Goal: Task Accomplishment & Management: Manage account settings

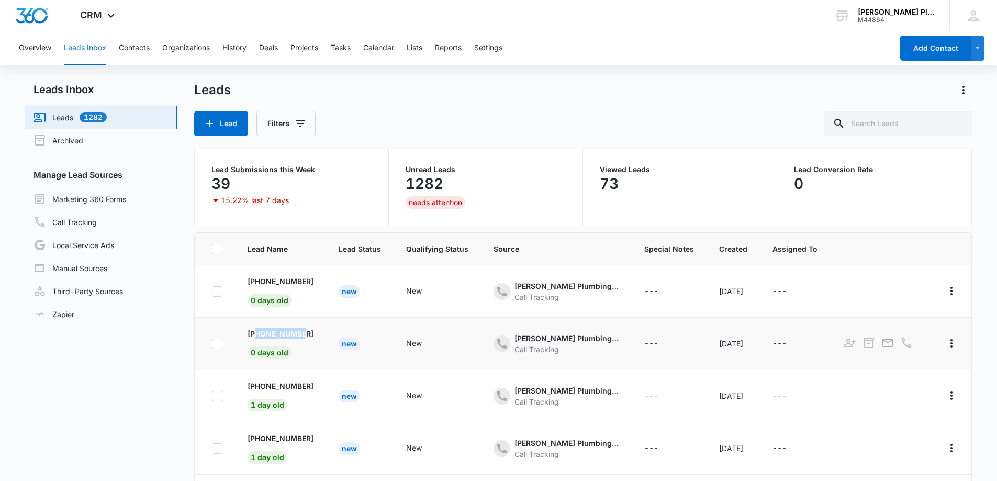
drag, startPoint x: 307, startPoint y: 334, endPoint x: 258, endPoint y: 328, distance: 49.6
click at [258, 331] on td "[PHONE_NUMBER] 0 days old" at bounding box center [280, 344] width 91 height 52
copy p "3053052298"
copy p "2817971994"
drag, startPoint x: 306, startPoint y: 282, endPoint x: 259, endPoint y: 286, distance: 47.3
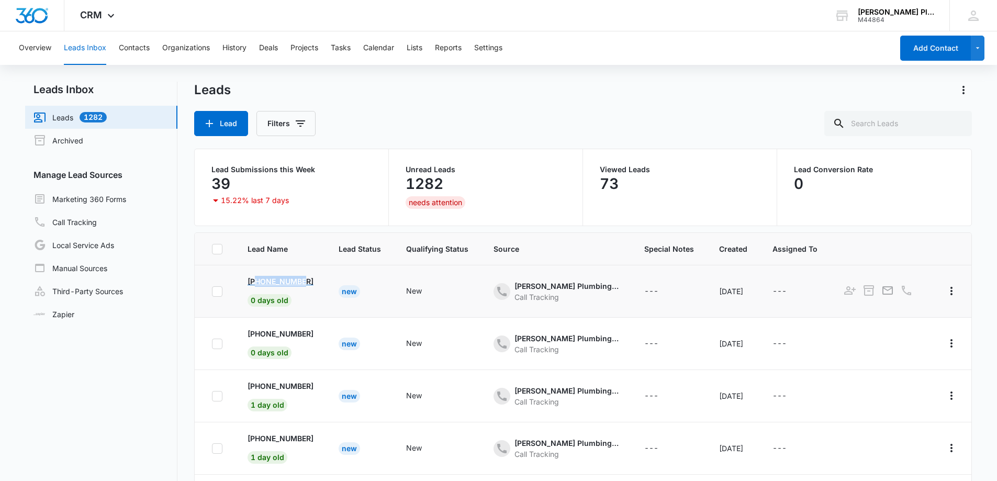
click at [259, 286] on td "[PHONE_NUMBER] 0 days old" at bounding box center [280, 291] width 91 height 52
